Goal: Navigation & Orientation: Go to known website

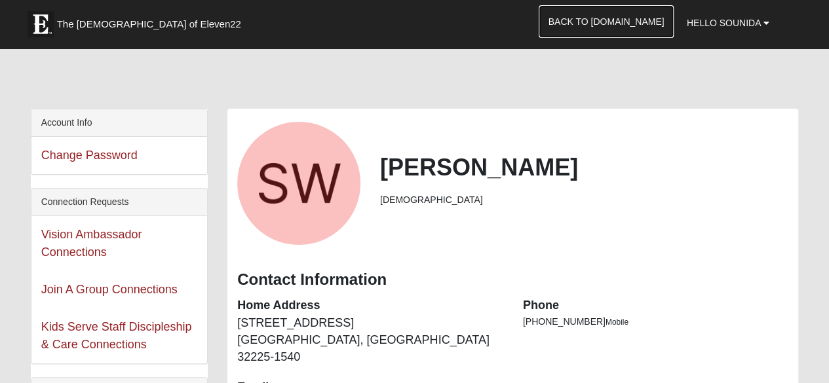
click at [622, 11] on link "Back to [DOMAIN_NAME]" at bounding box center [607, 21] width 136 height 33
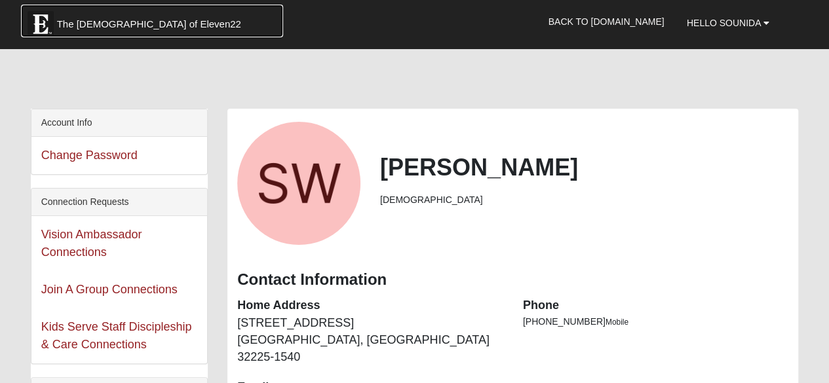
click at [148, 26] on span "The [DEMOGRAPHIC_DATA] of Eleven22" at bounding box center [149, 24] width 184 height 13
